Goal: Task Accomplishment & Management: Use online tool/utility

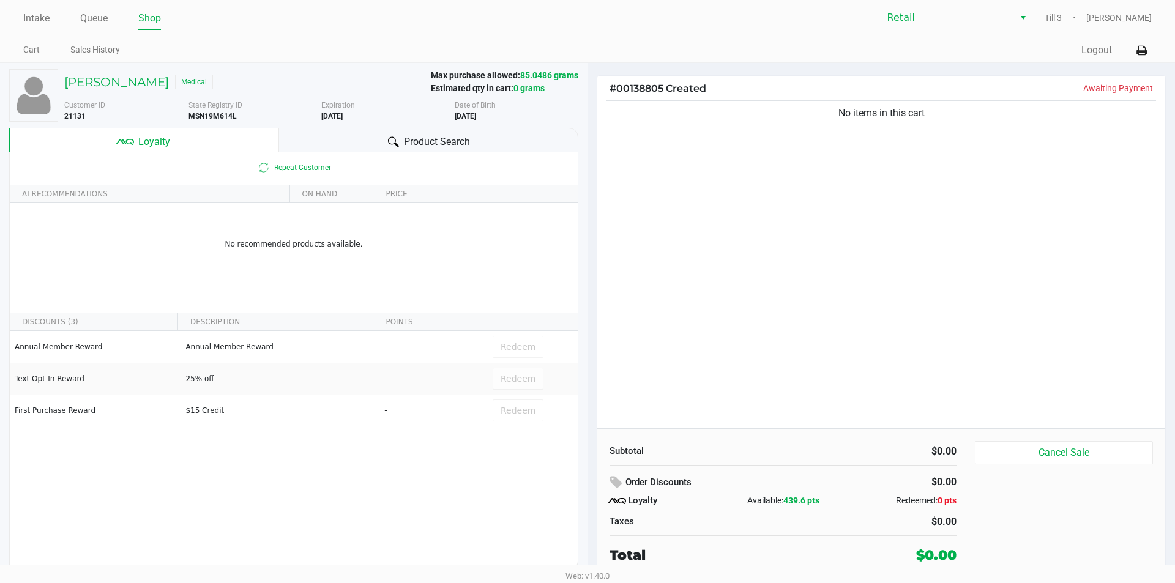
click at [138, 83] on h5 "Markcus Williams" at bounding box center [116, 82] width 105 height 15
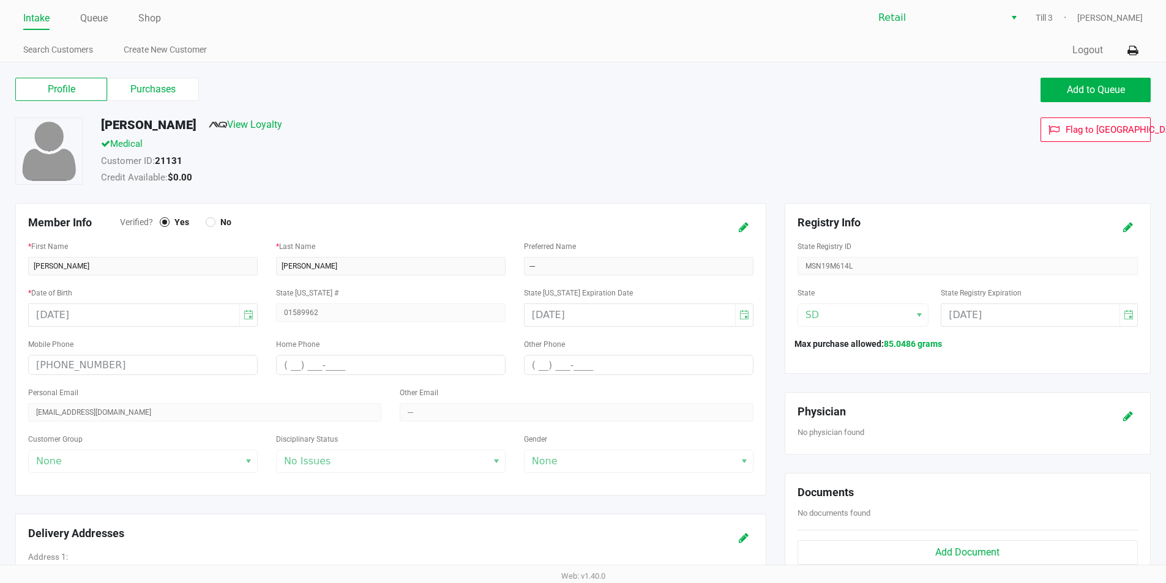
click at [95, 18] on link "Queue" at bounding box center [94, 18] width 28 height 17
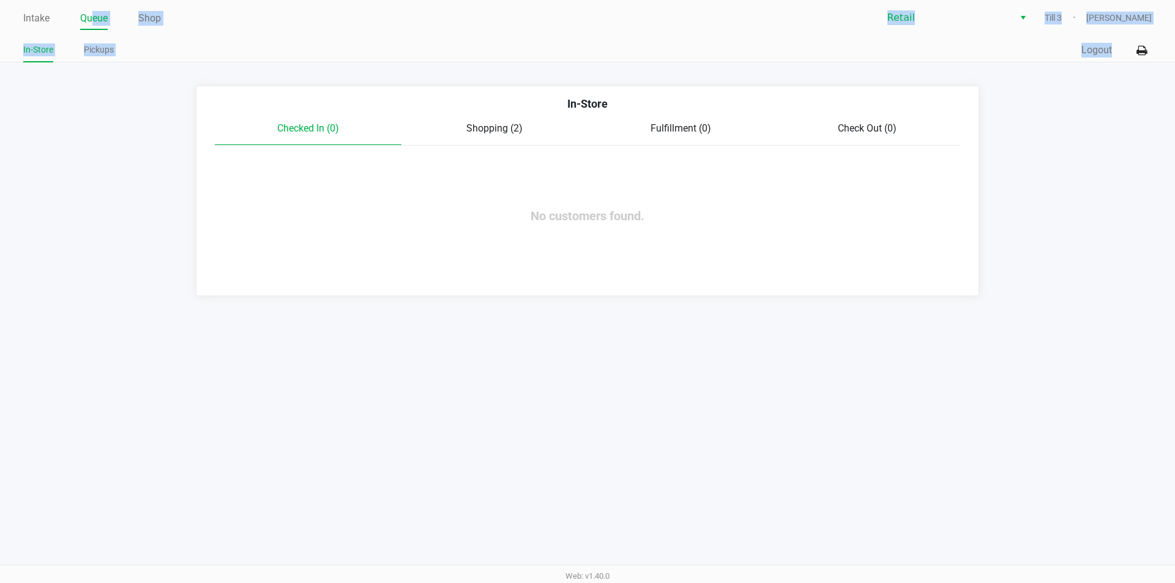
click at [37, 15] on link "Intake" at bounding box center [36, 18] width 26 height 17
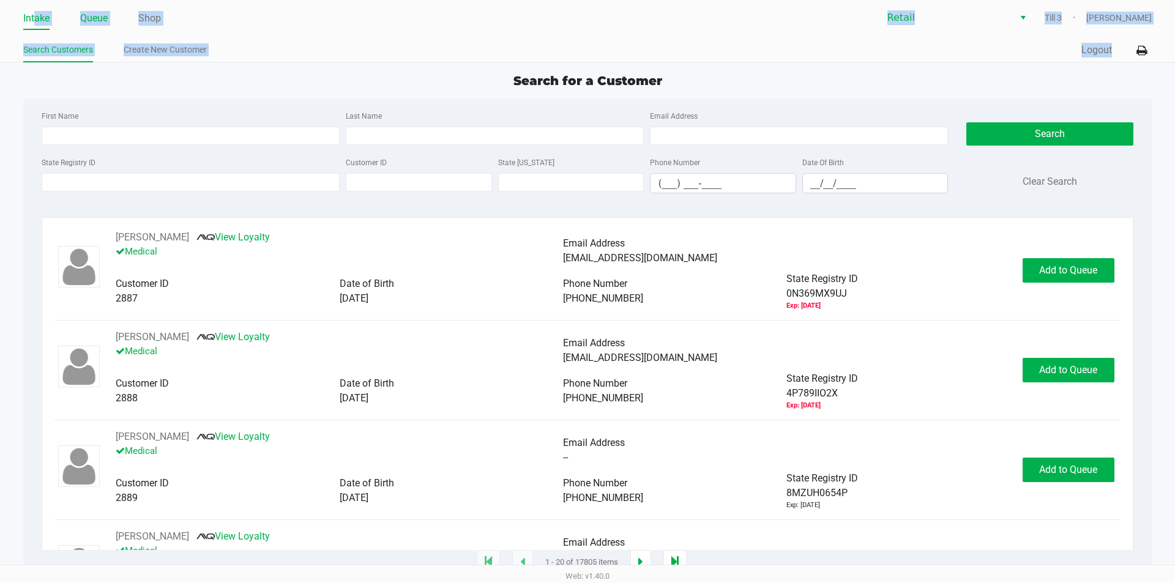
click at [94, 12] on link "Queue" at bounding box center [94, 18] width 28 height 17
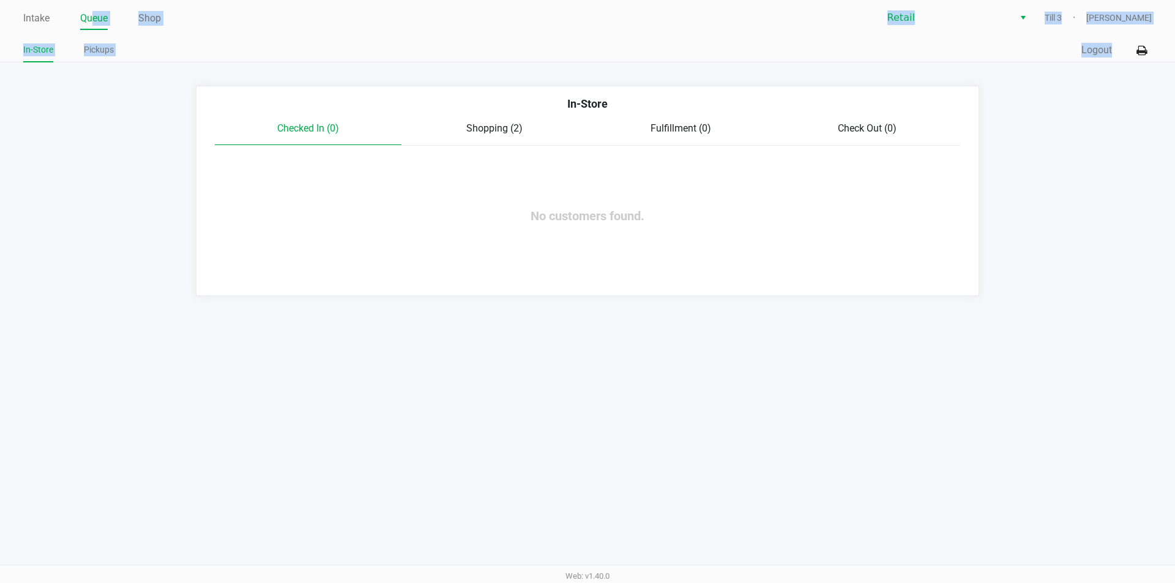
click at [497, 127] on span "Shopping (2)" at bounding box center [494, 128] width 56 height 12
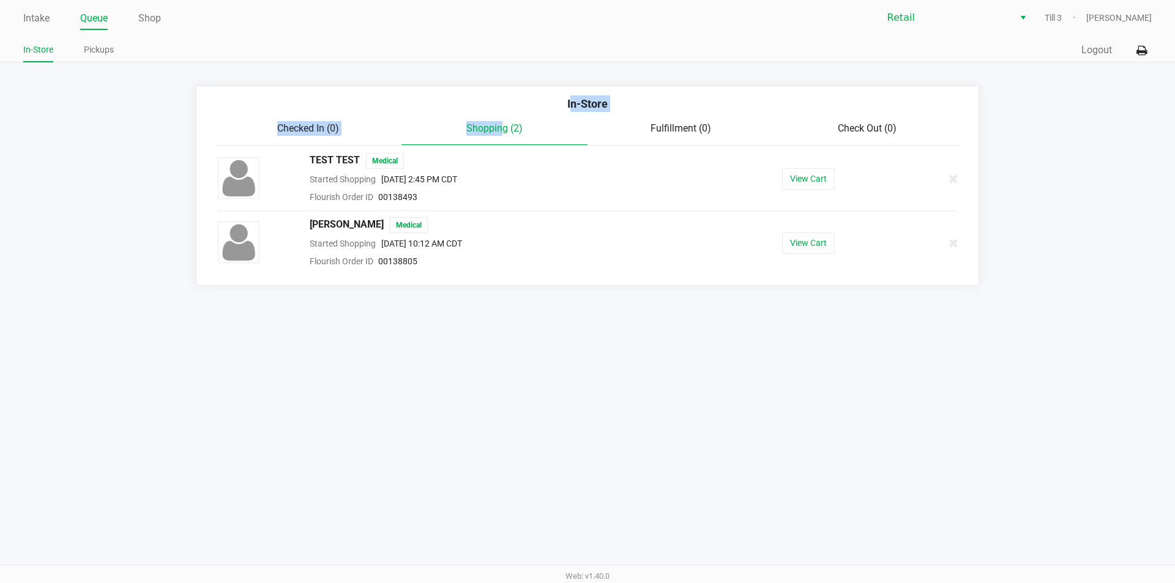
click at [805, 244] on button "View Cart" at bounding box center [808, 243] width 53 height 21
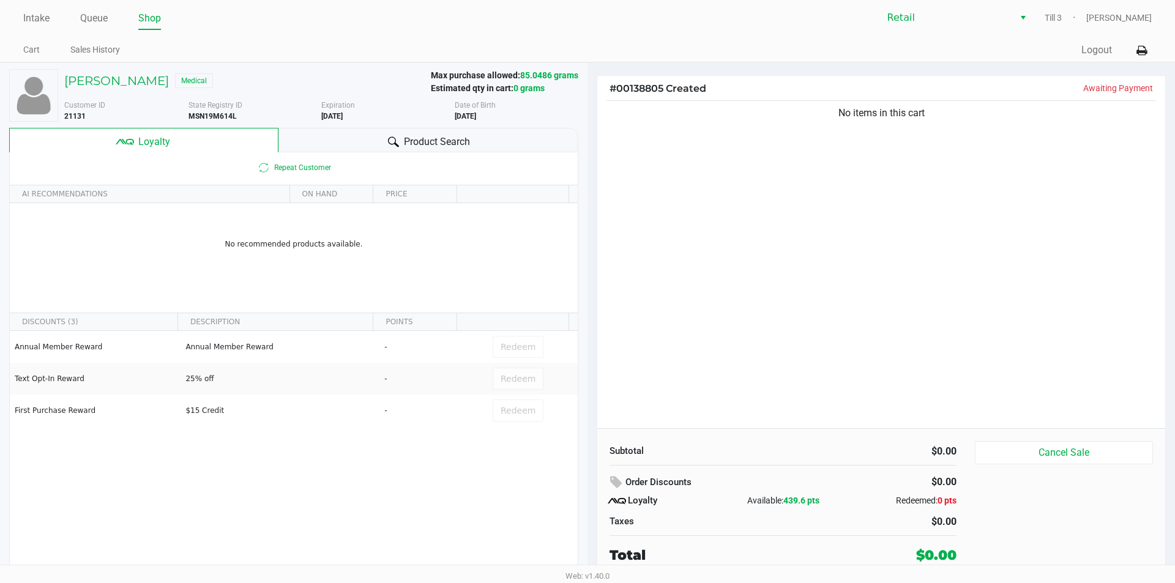
click at [435, 143] on span "Product Search" at bounding box center [437, 142] width 66 height 15
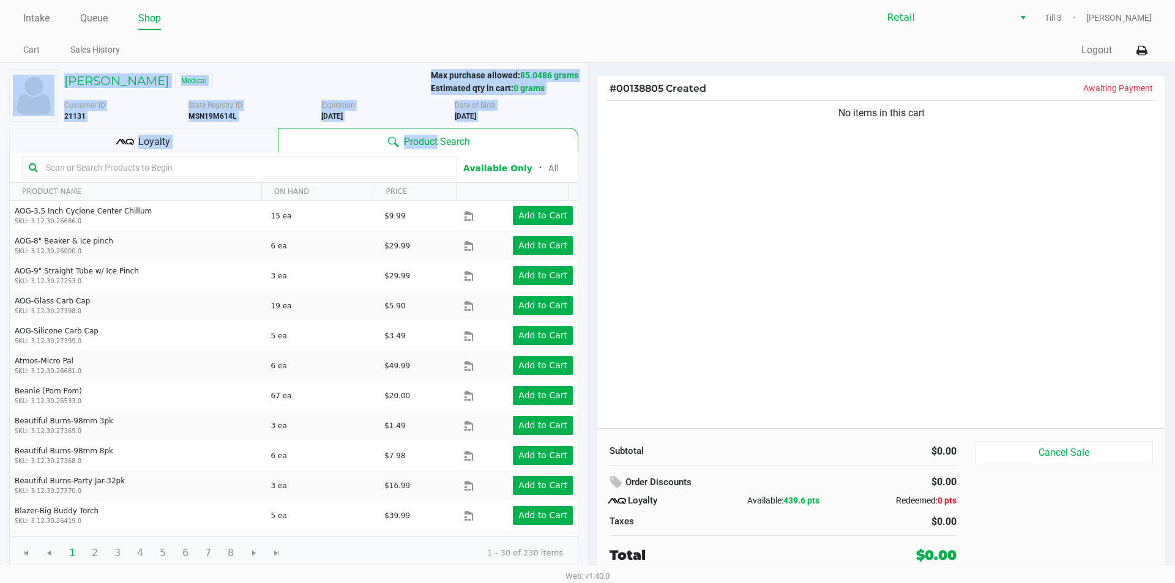
click at [65, 165] on input "text" at bounding box center [245, 167] width 409 height 18
click at [250, 26] on ul "Intake Queue Shop" at bounding box center [305, 19] width 564 height 21
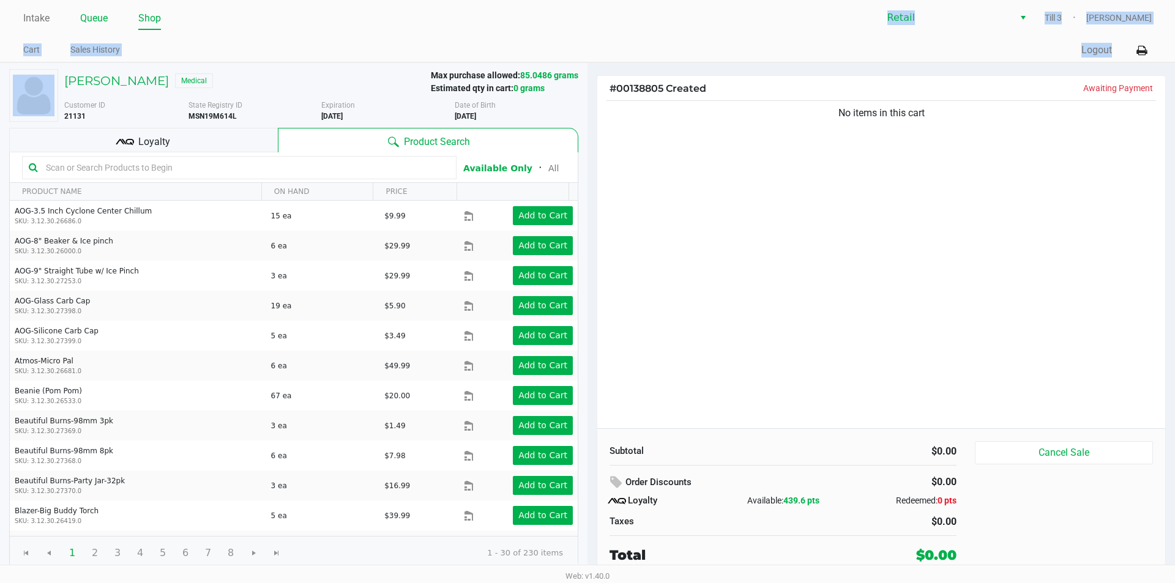
click at [94, 20] on link "Queue" at bounding box center [94, 18] width 28 height 17
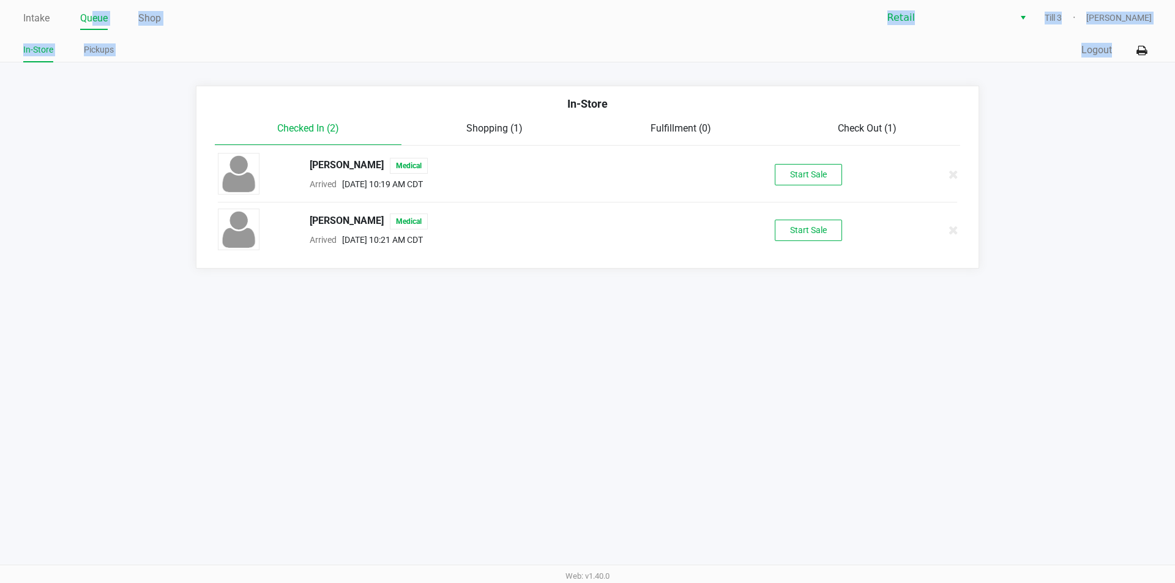
click at [1095, 51] on button "Logout" at bounding box center [1096, 50] width 31 height 15
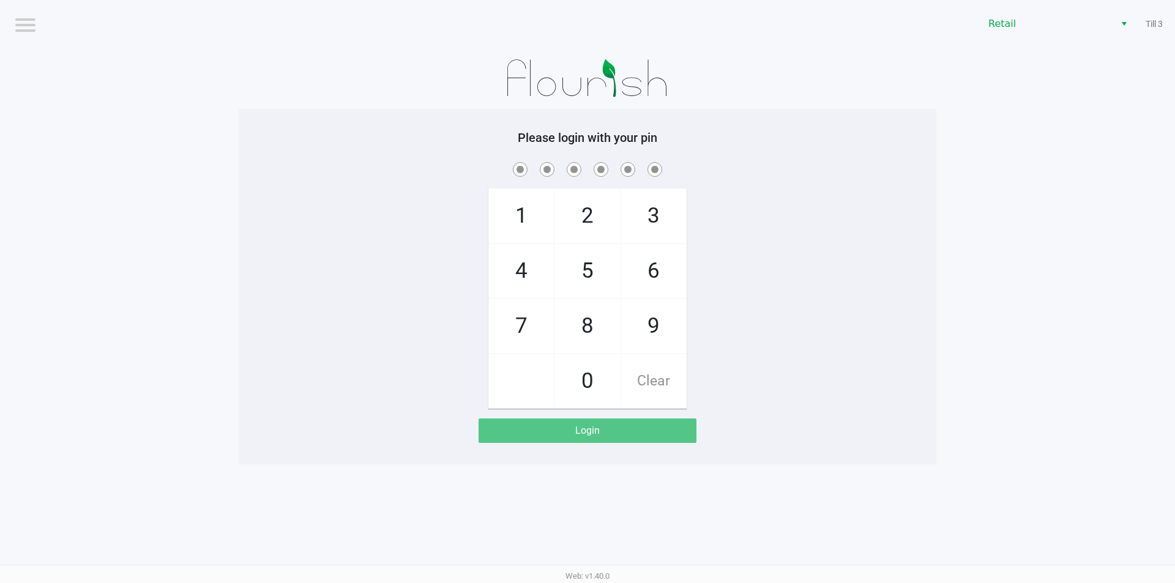
click at [512, 272] on span "4" at bounding box center [521, 271] width 65 height 54
checkbox input "true"
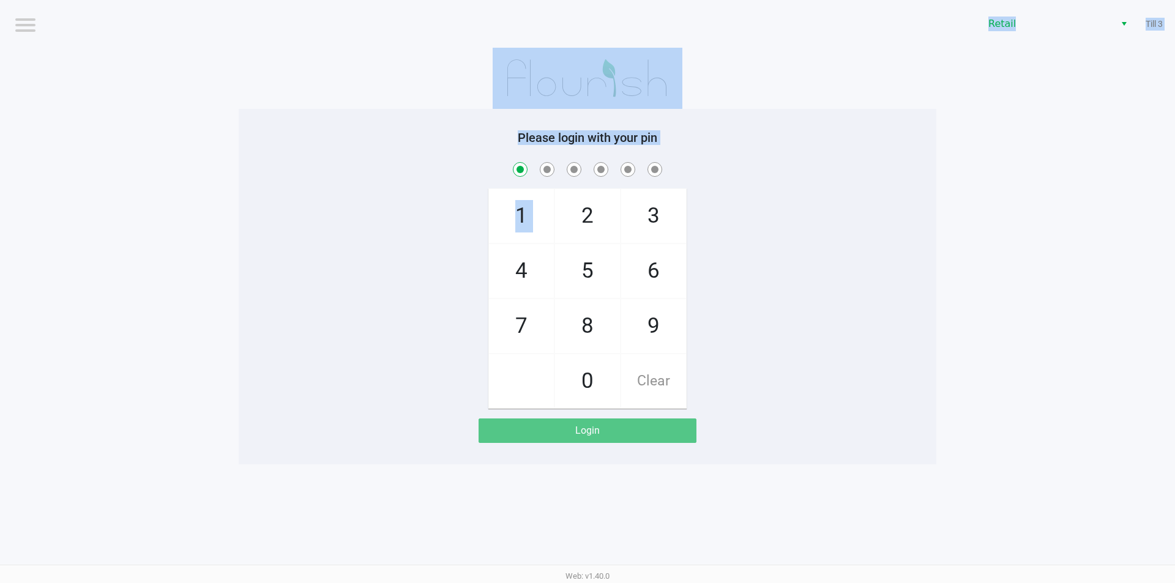
click at [584, 214] on span "2" at bounding box center [587, 216] width 65 height 54
checkbox input "true"
click at [662, 214] on span "3" at bounding box center [653, 216] width 65 height 54
checkbox input "true"
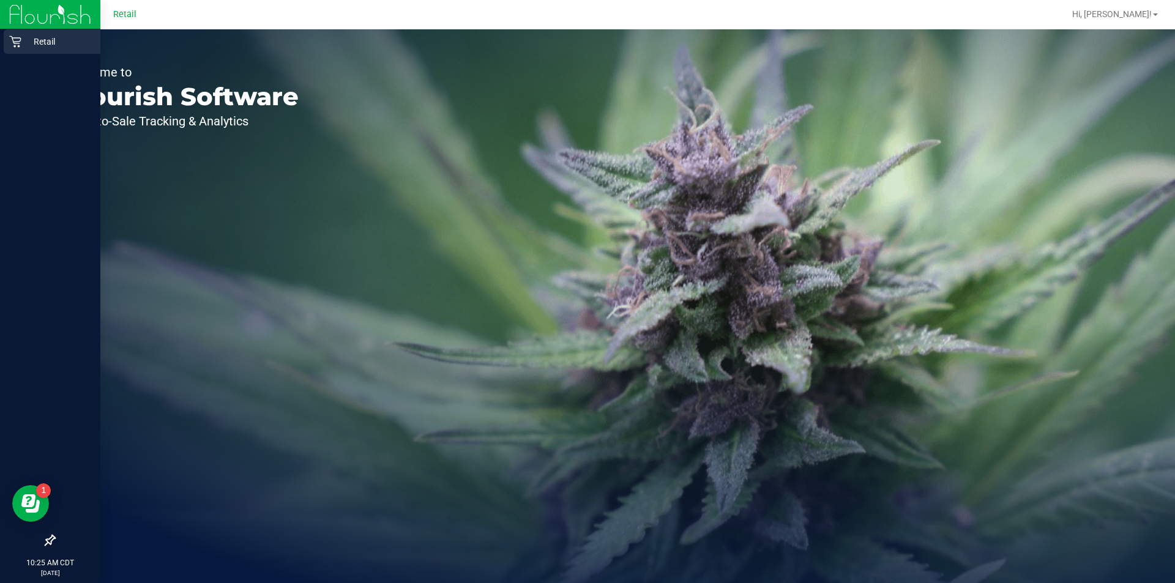
click at [23, 51] on div "Retail" at bounding box center [52, 41] width 97 height 24
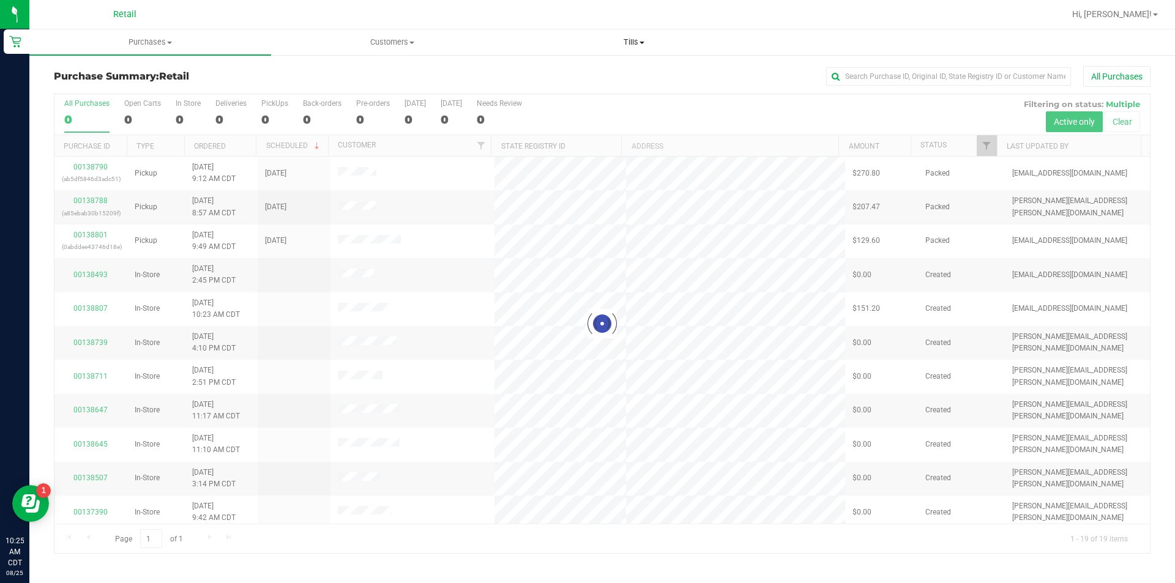
click at [650, 44] on span "Tills" at bounding box center [633, 42] width 240 height 11
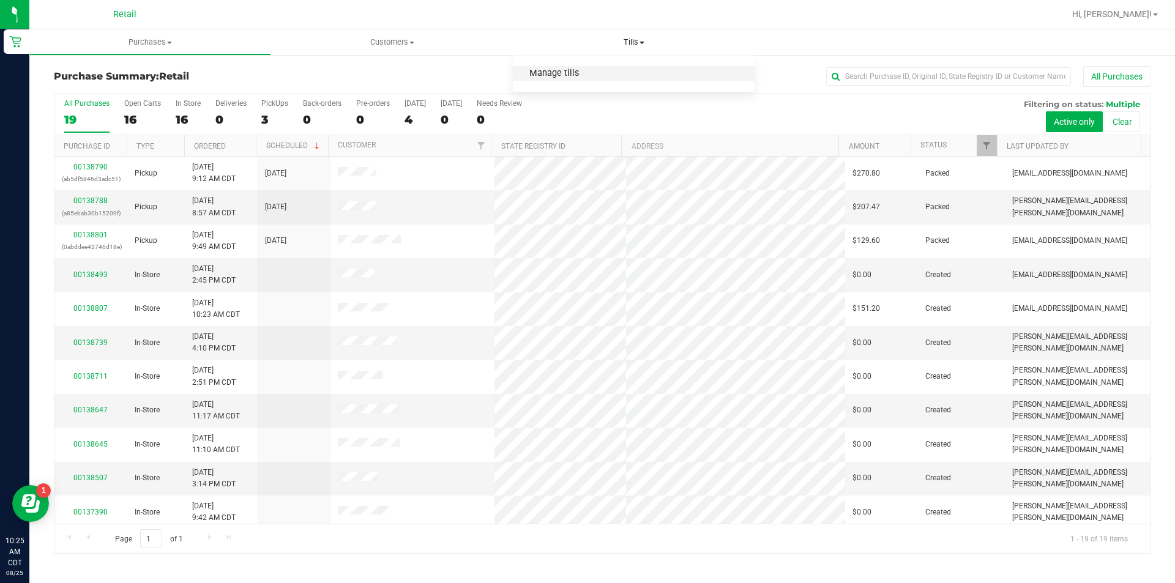
click at [555, 78] on span "Manage tills" at bounding box center [554, 74] width 83 height 10
